Goal: Task Accomplishment & Management: Use online tool/utility

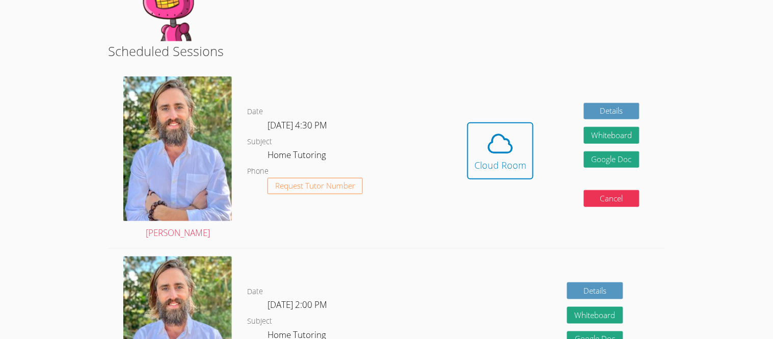
scroll to position [139, 0]
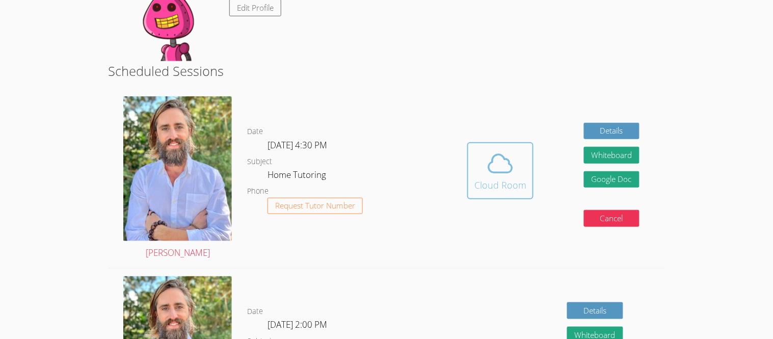
click at [495, 173] on icon at bounding box center [500, 163] width 29 height 29
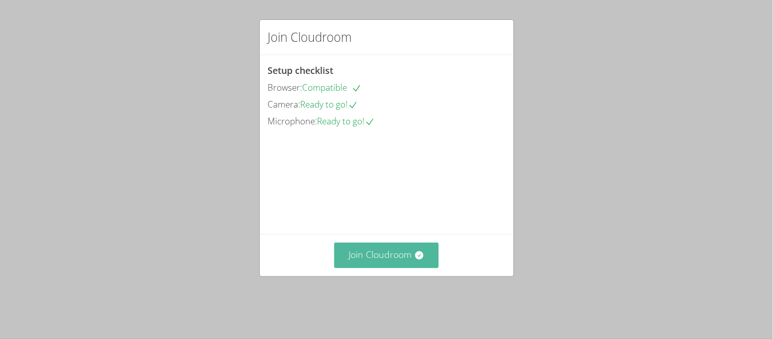
click at [388, 267] on button "Join Cloudroom" at bounding box center [386, 254] width 104 height 25
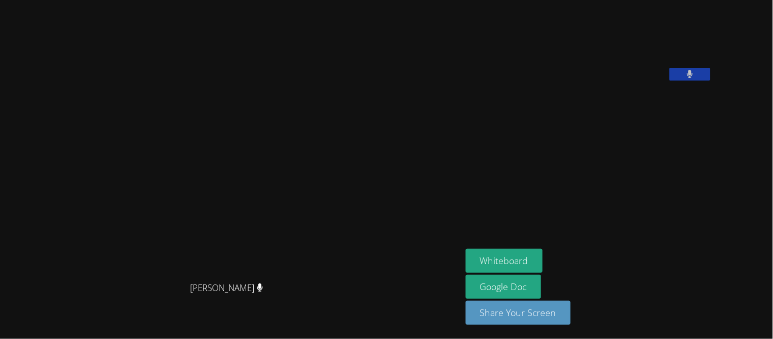
click at [710, 80] on button at bounding box center [689, 74] width 41 height 13
click at [716, 178] on aside "[PERSON_NAME] Whiteboard Google Doc Share Your Screen" at bounding box center [589, 169] width 255 height 339
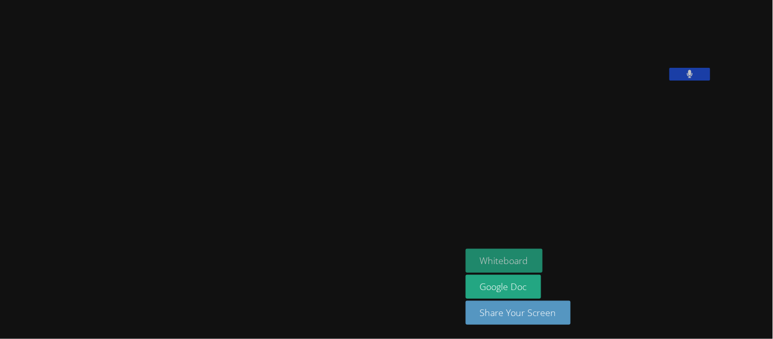
click at [536, 271] on button "Whiteboard" at bounding box center [504, 261] width 77 height 24
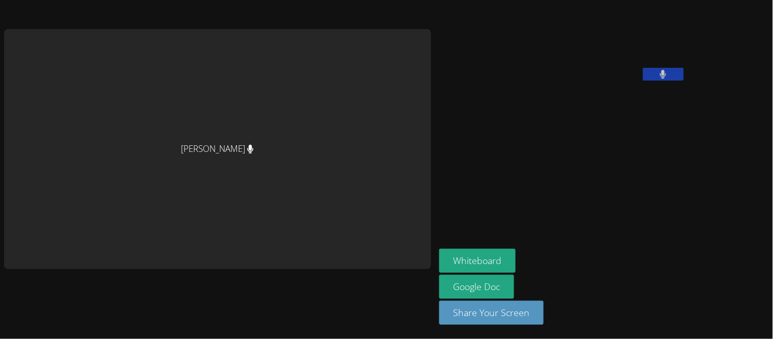
click at [576, 80] on video at bounding box center [515, 42] width 153 height 76
click at [643, 80] on button at bounding box center [663, 74] width 41 height 13
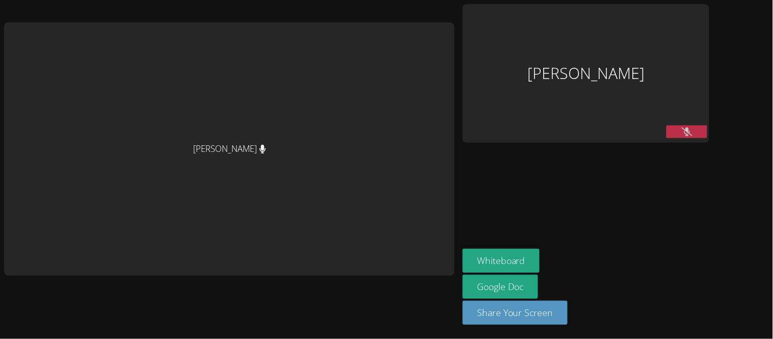
click at [707, 128] on button at bounding box center [686, 131] width 41 height 13
